Goal: Information Seeking & Learning: Learn about a topic

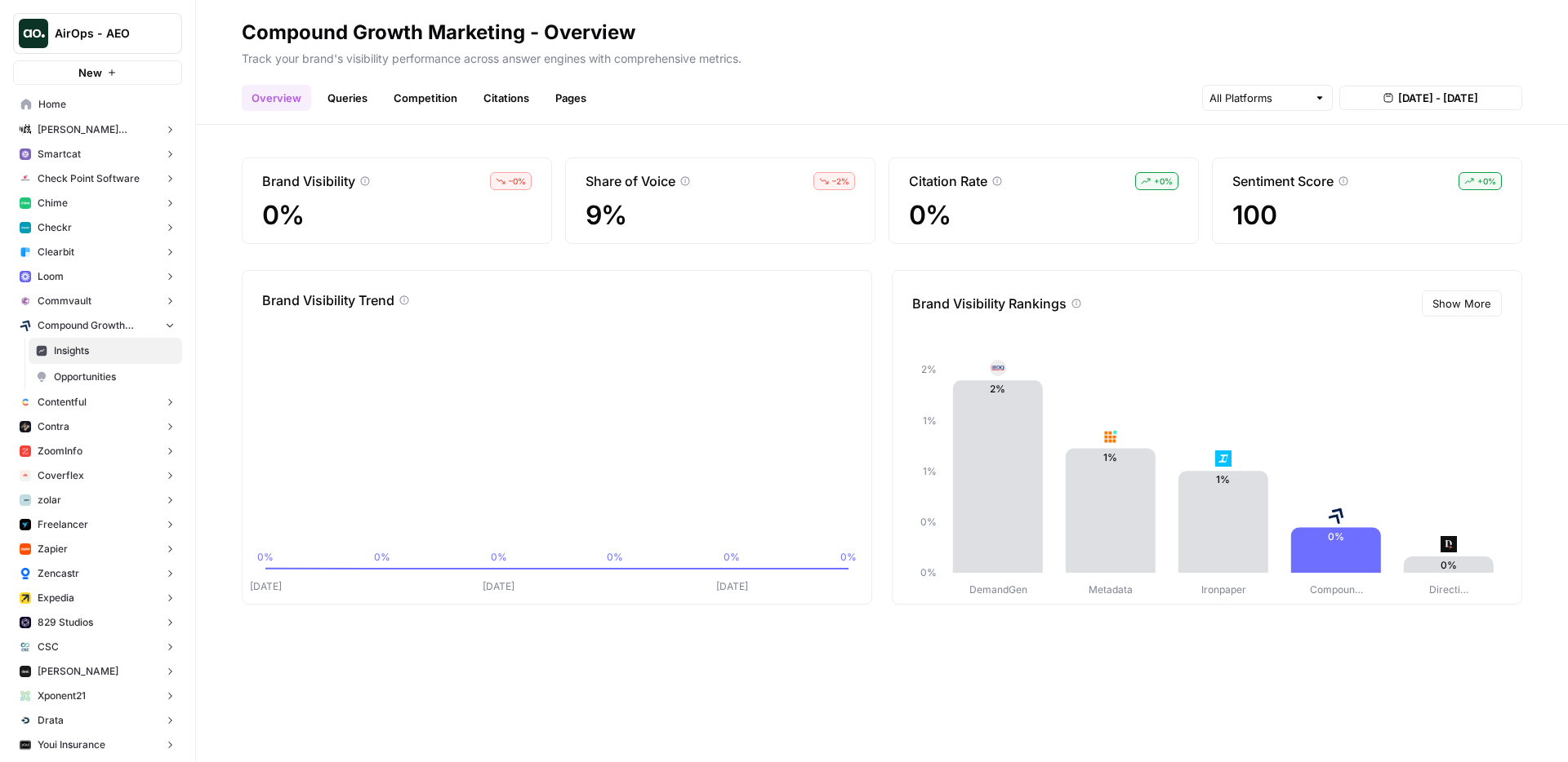
click at [336, 107] on link "Queries" at bounding box center [348, 97] width 59 height 26
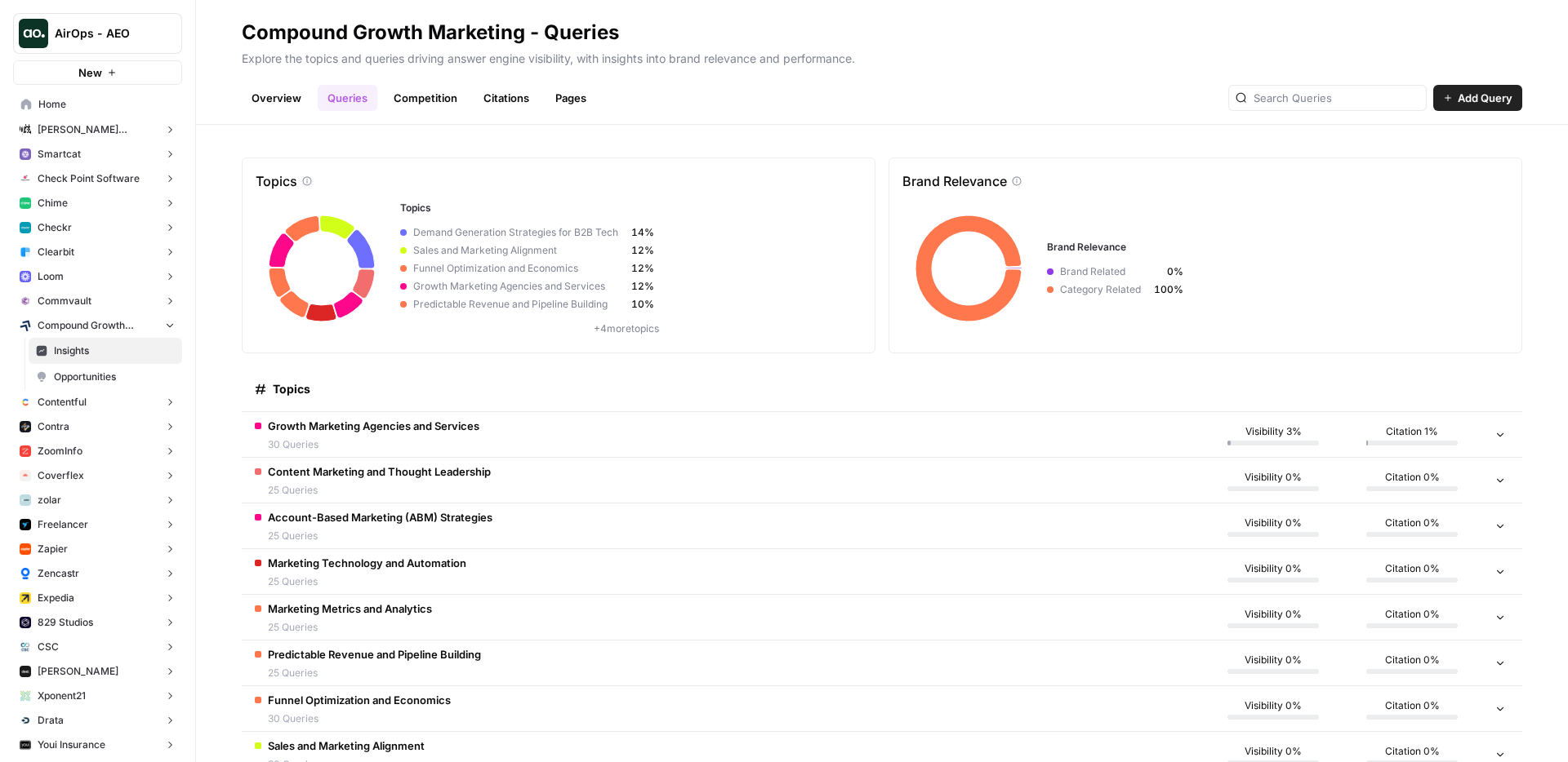
click at [477, 162] on div "Topics Topics Demand Generation Strategies for B2B Tech 14% Sales and Marketing…" at bounding box center [558, 255] width 633 height 196
click at [165, 324] on button "Compound Growth Marketing" at bounding box center [97, 325] width 169 height 25
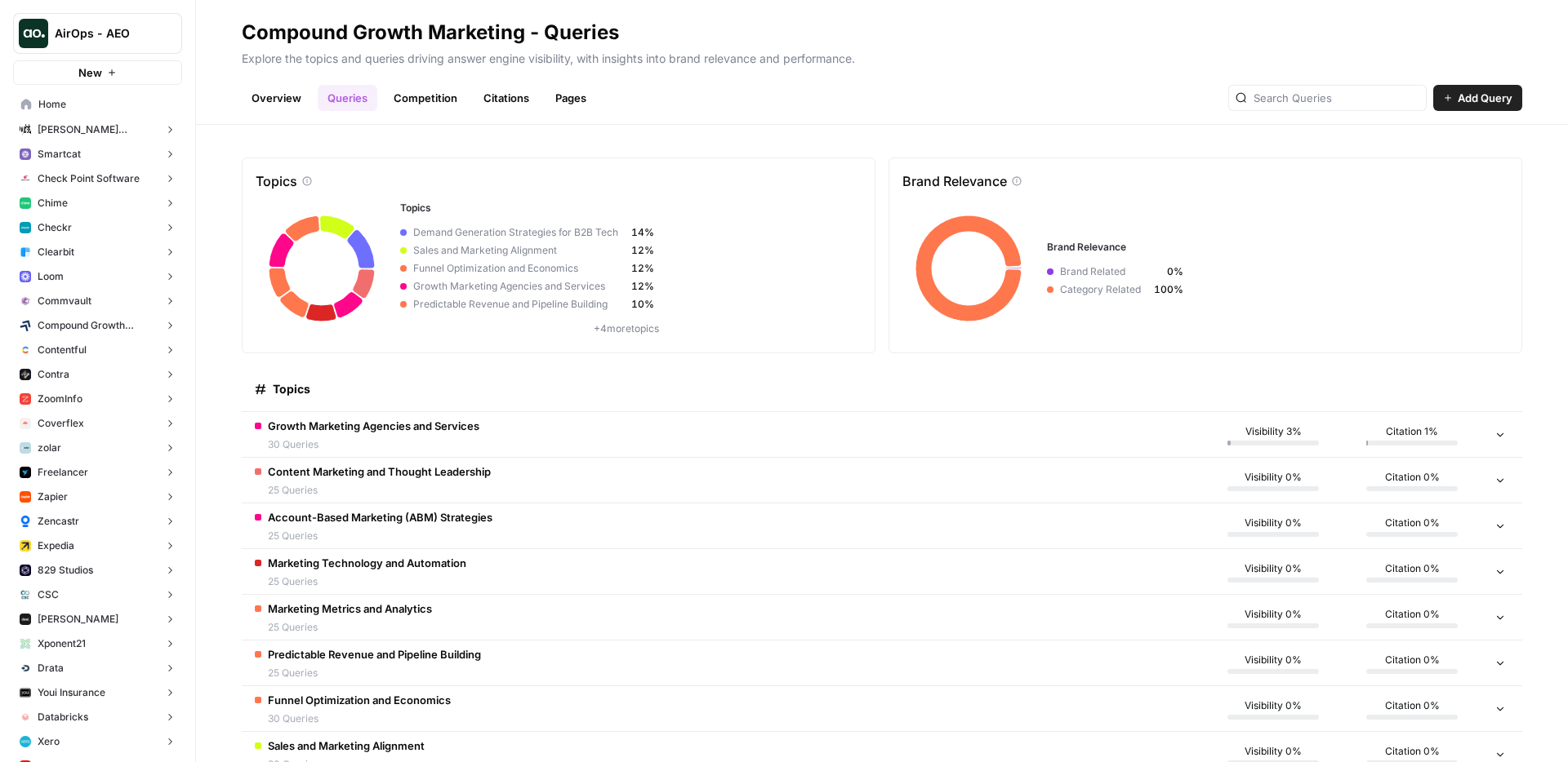
click at [276, 135] on div "Topics Topics Demand Generation Strategies for B2B Tech 14% Sales and Marketing…" at bounding box center [882, 443] width 1372 height 637
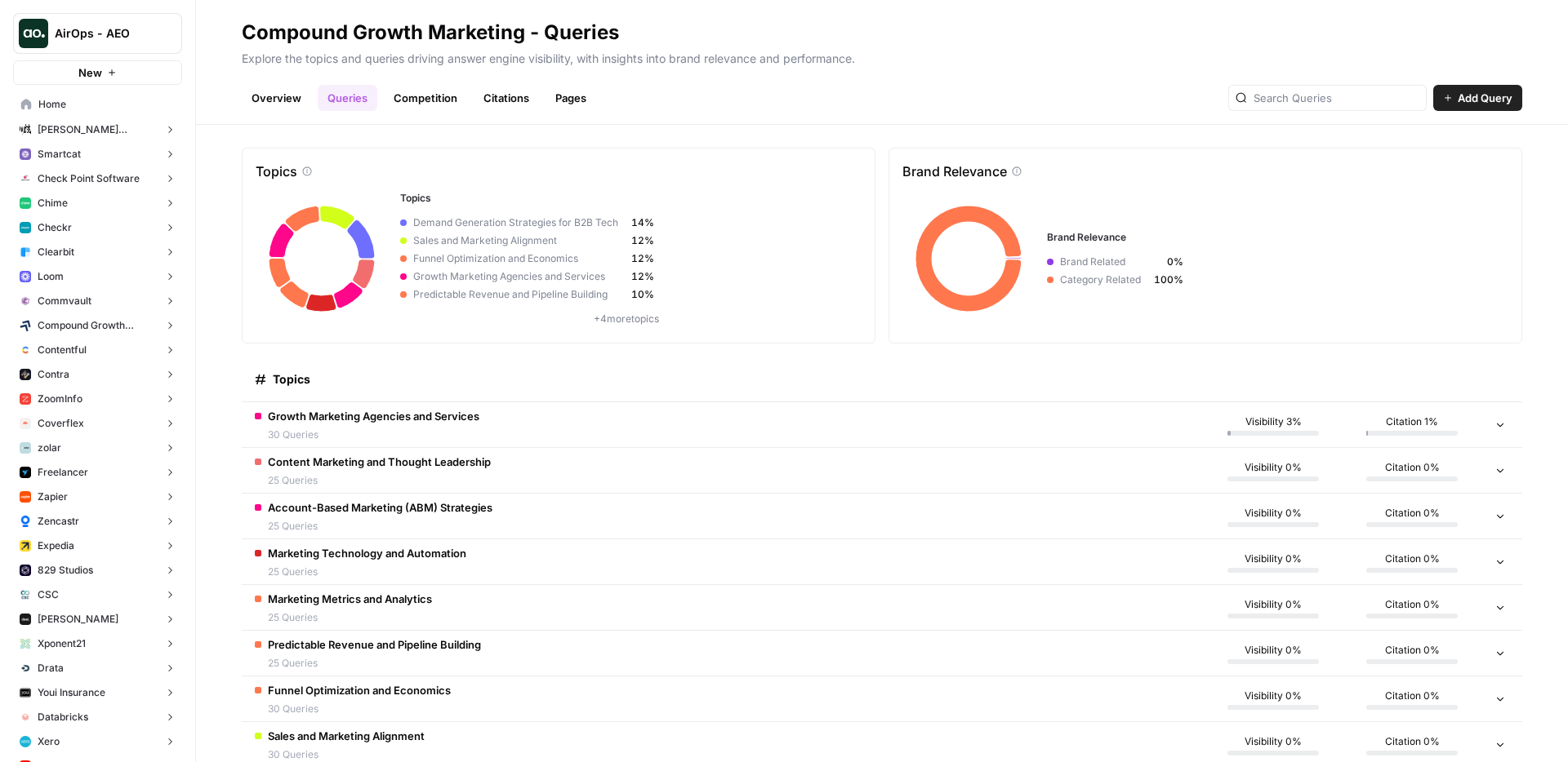
click at [441, 425] on div "Growth Marketing Agencies and Services 30 Queries" at bounding box center [373, 425] width 211 height 34
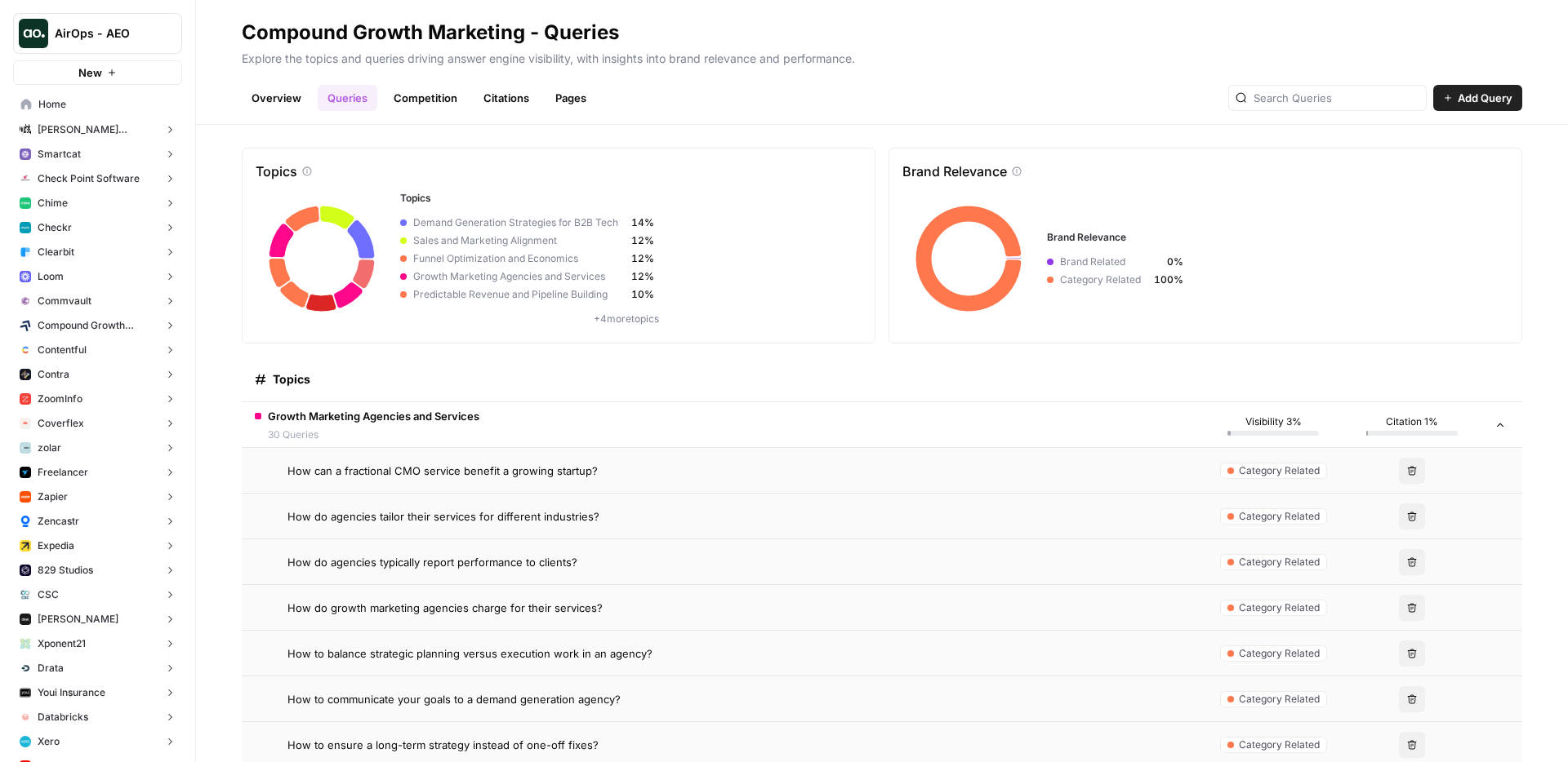
scroll to position [31, 0]
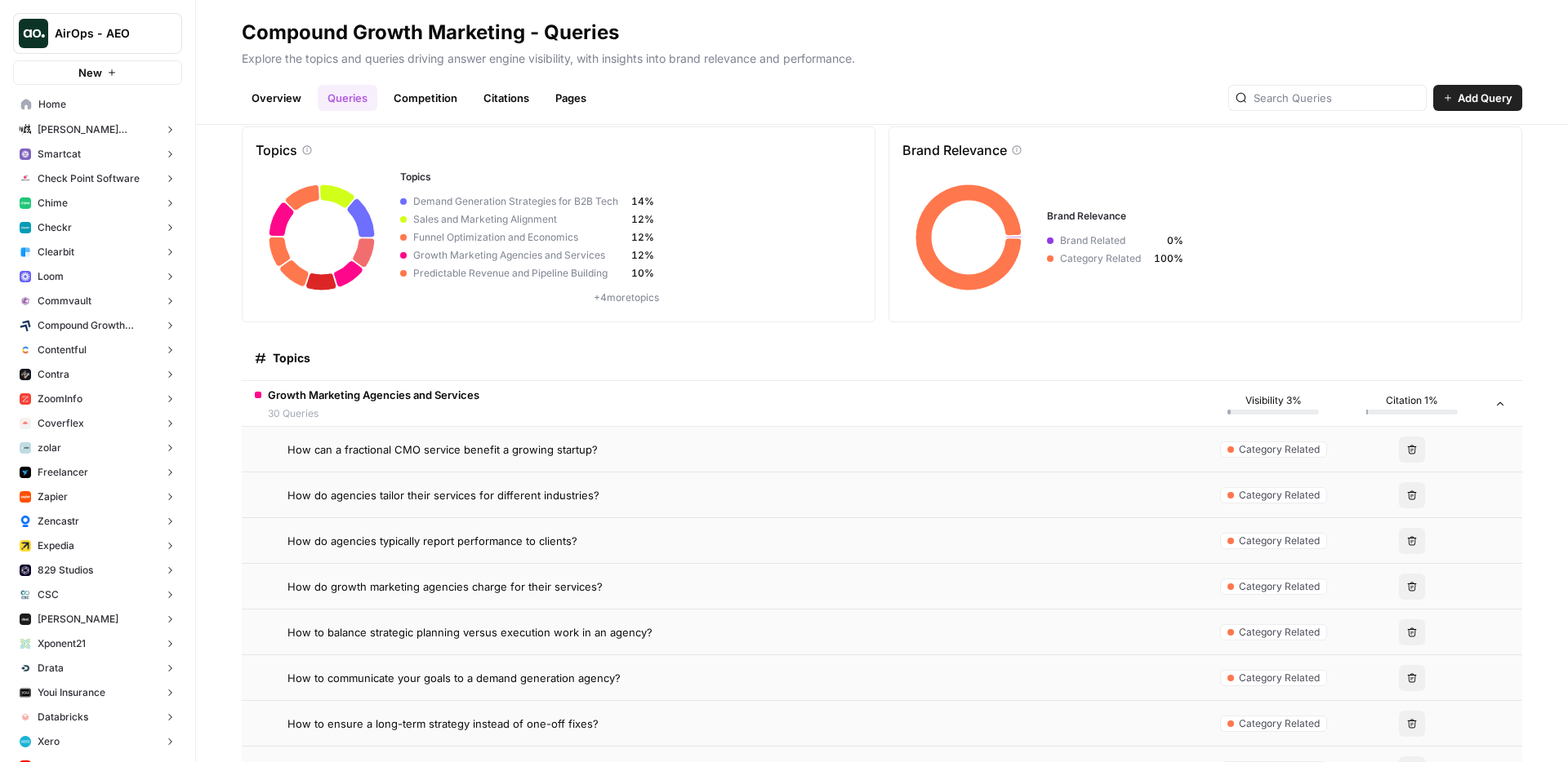
click at [421, 456] on span "How can a fractional CMO service benefit a growing startup?" at bounding box center [443, 449] width 310 height 16
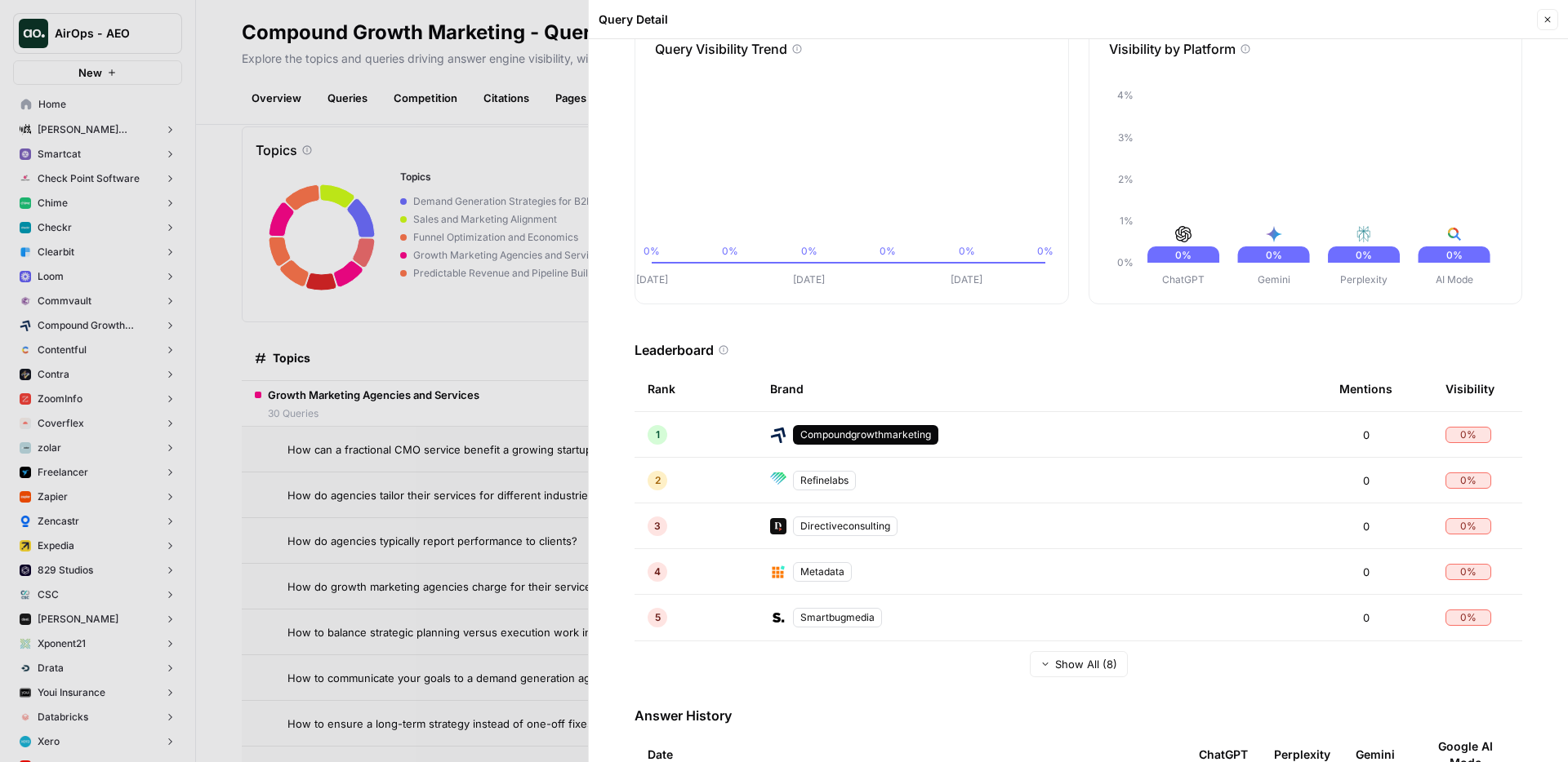
scroll to position [158, 0]
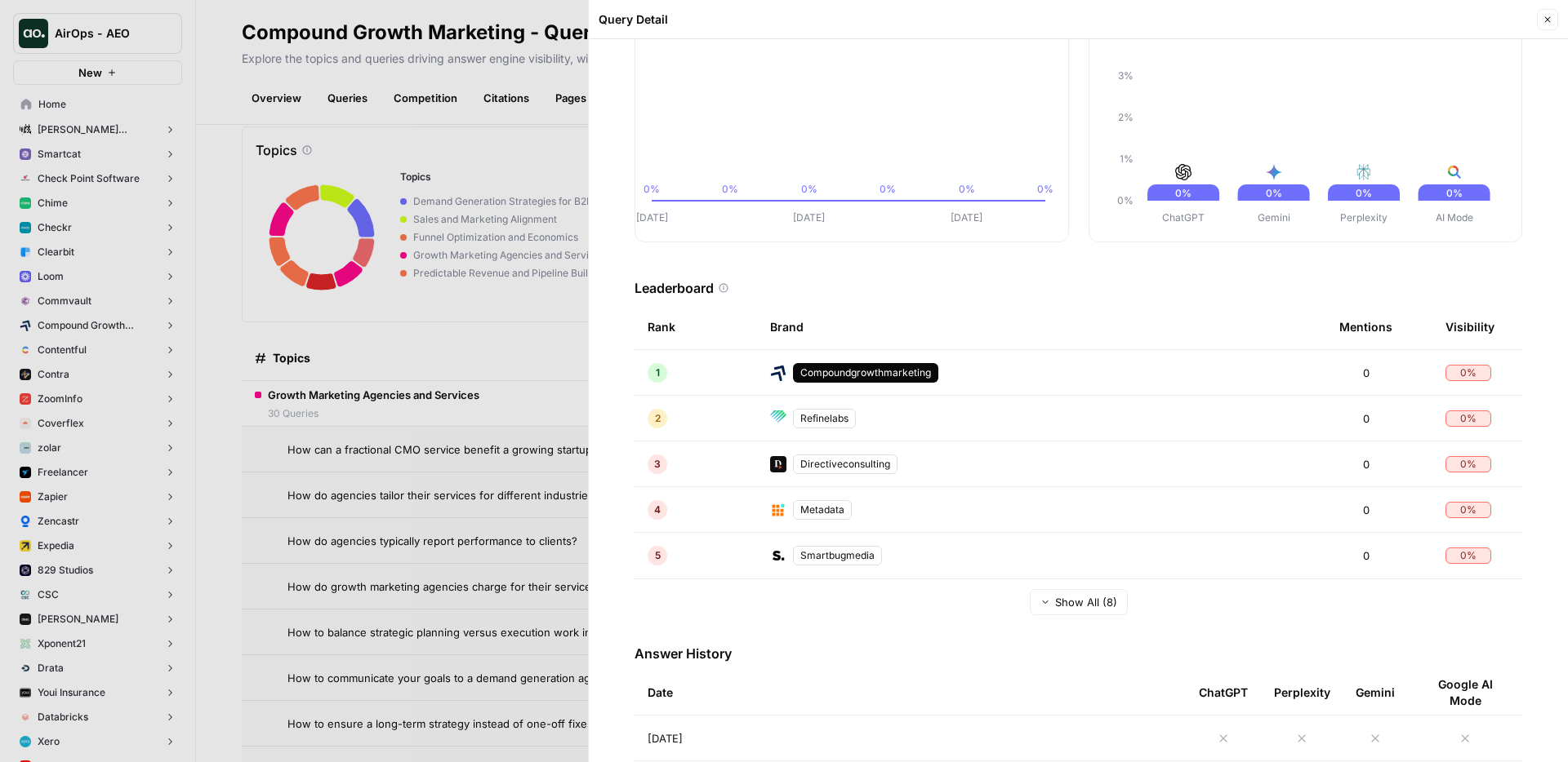
click at [1065, 609] on span "Show All (8)" at bounding box center [1085, 602] width 62 height 16
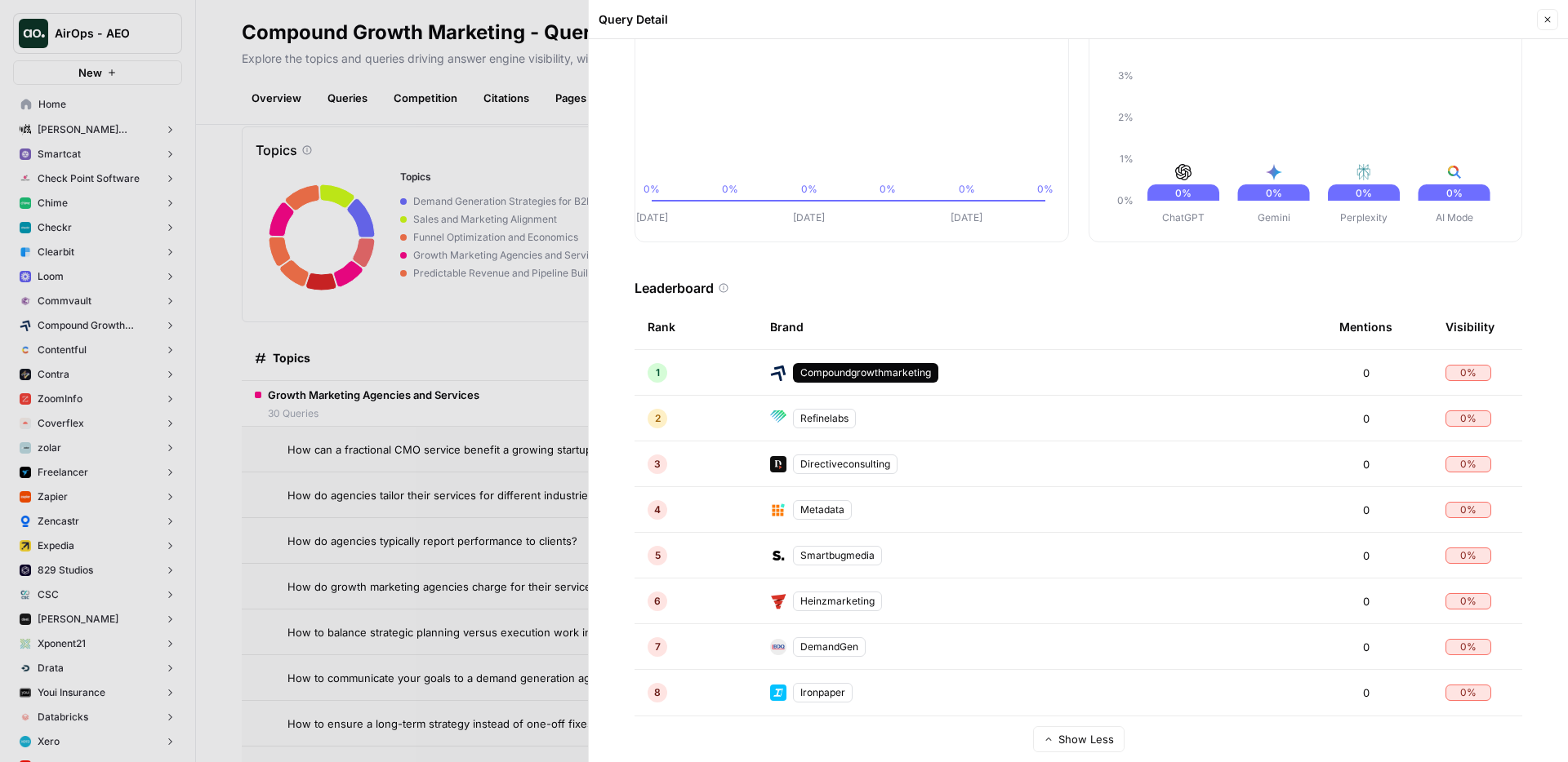
scroll to position [509, 0]
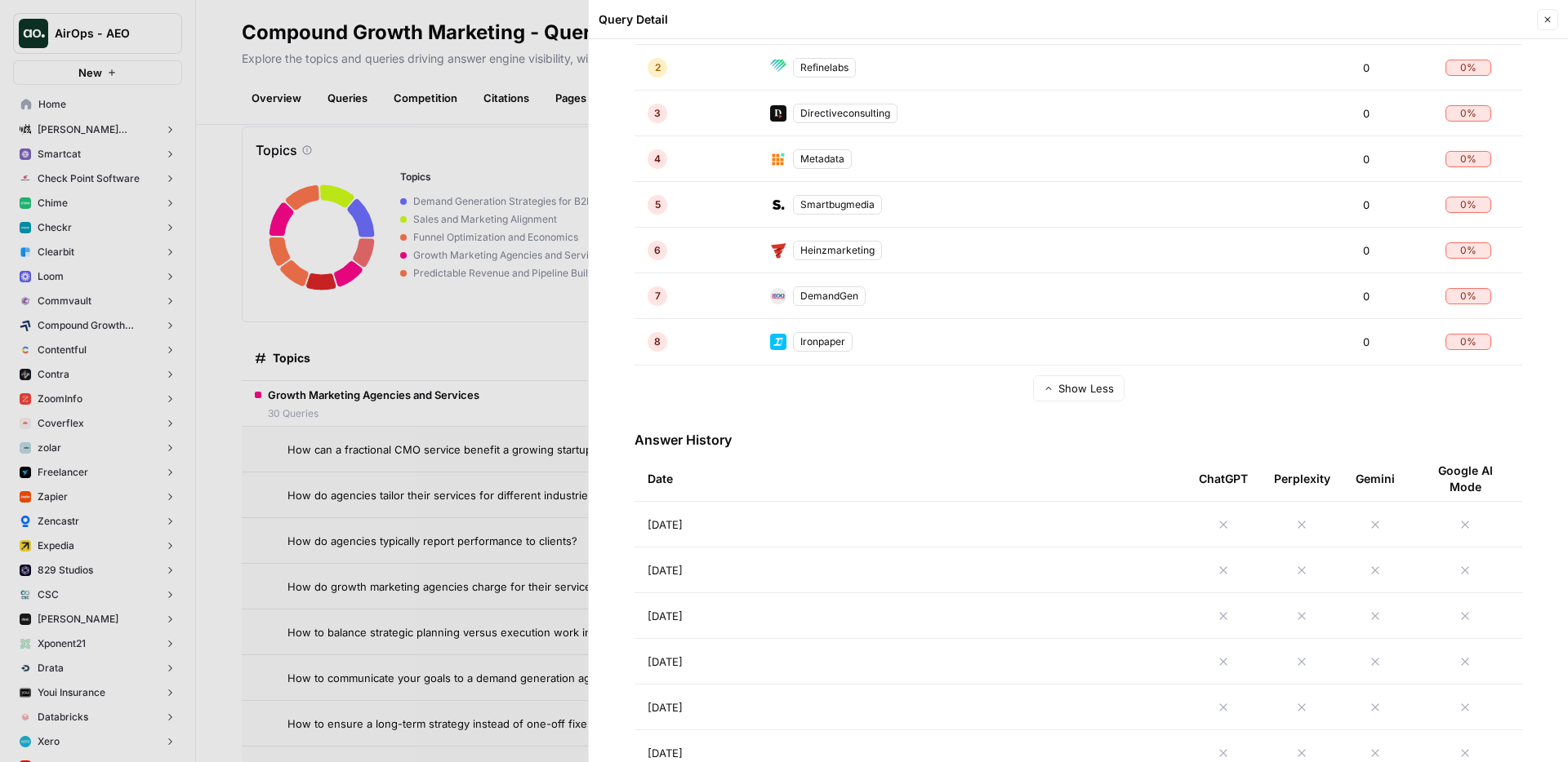
click at [1063, 390] on span "Show Less" at bounding box center [1085, 388] width 55 height 16
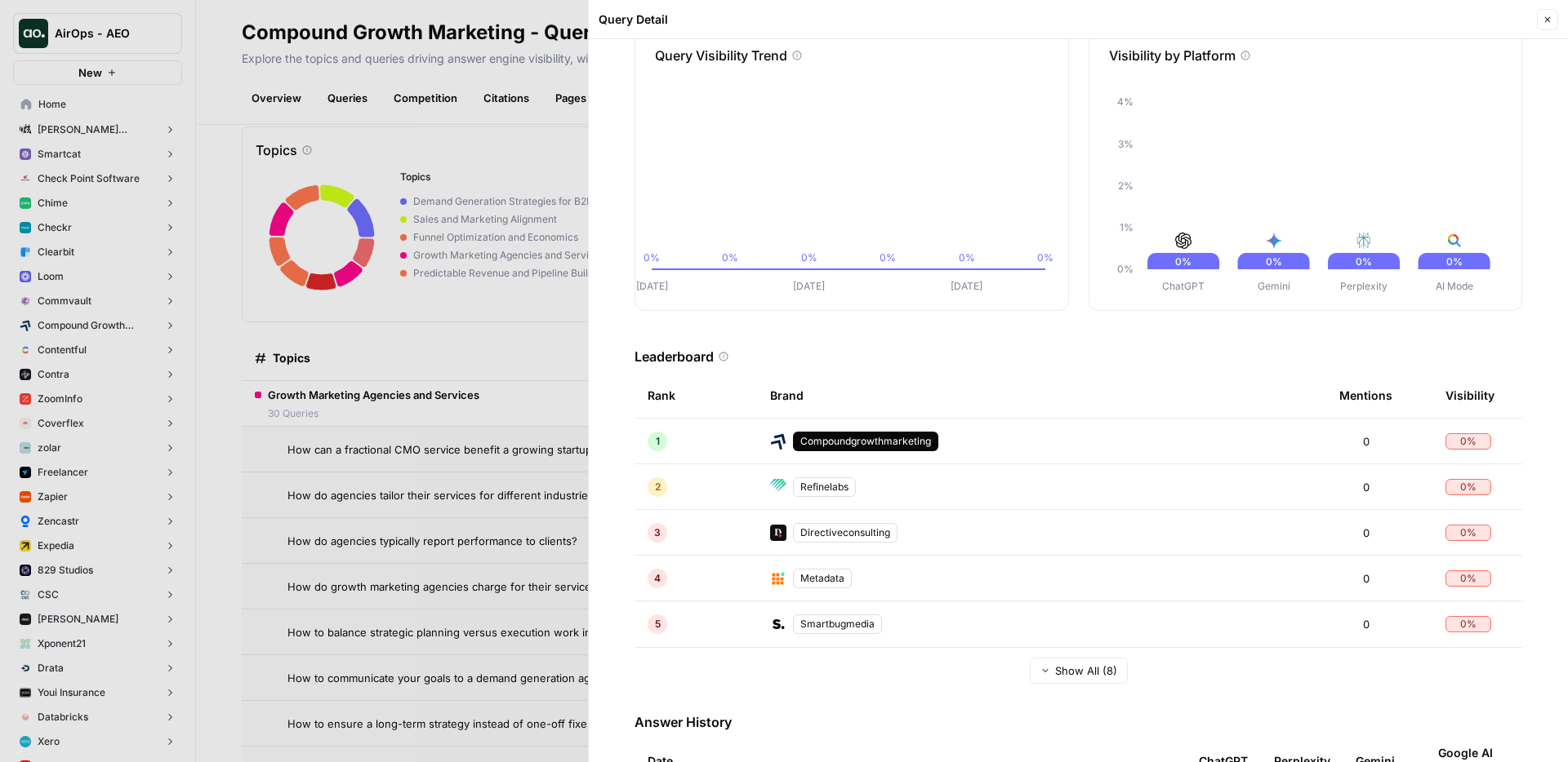
scroll to position [0, 0]
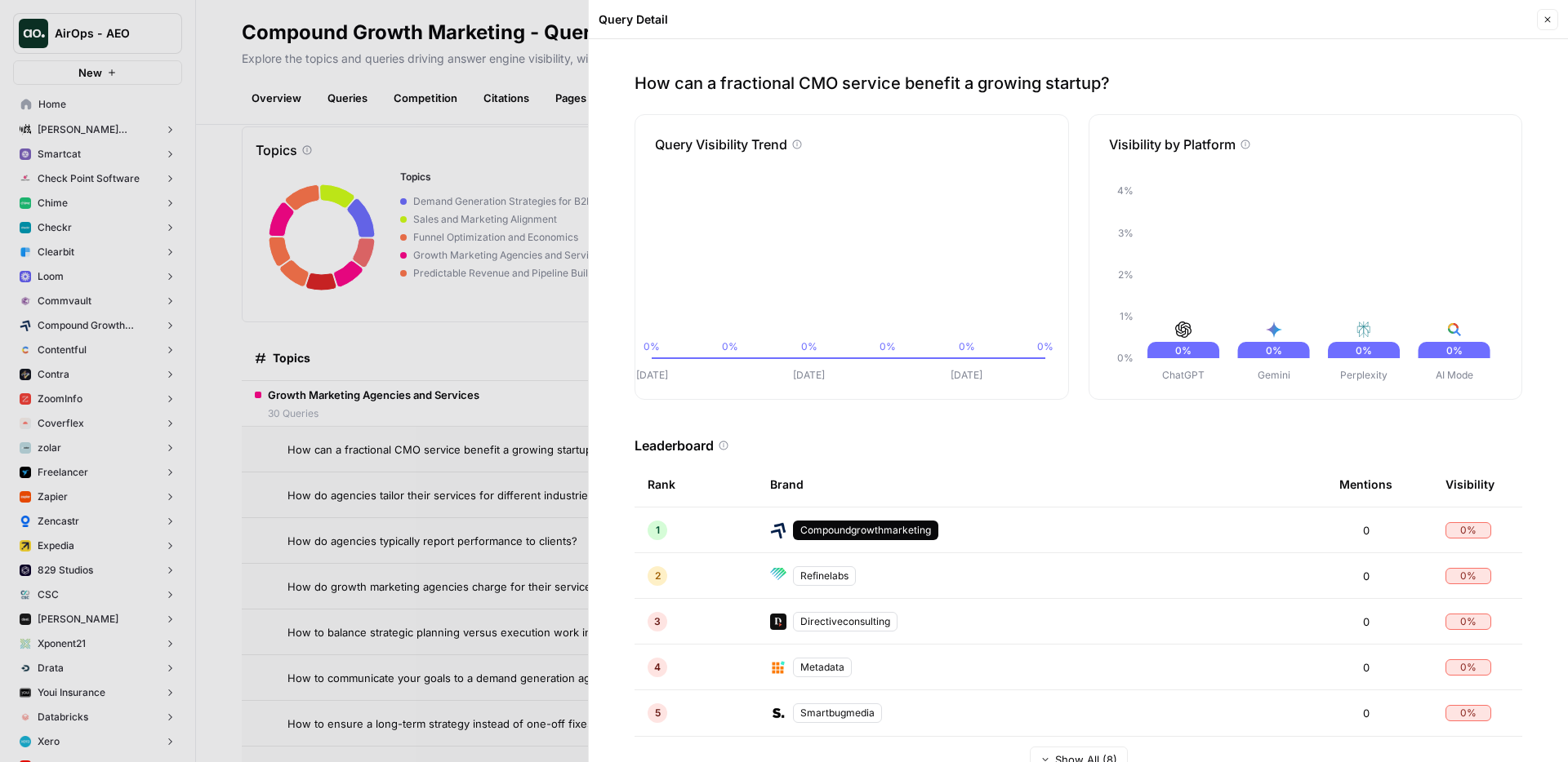
click at [583, 365] on div at bounding box center [784, 381] width 1568 height 762
